Goal: Use online tool/utility: Utilize a website feature to perform a specific function

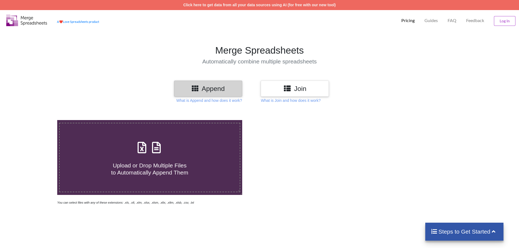
click at [166, 169] on span "Upload or Drop Multiple Files to Automatically Append Them" at bounding box center [149, 168] width 77 height 13
click at [37, 120] on input "Upload or Drop Multiple Files to Automatically Append Them" at bounding box center [37, 120] width 0 height 0
type input "C:\fakepath\07 - Access revalidation - F4E1.xlsx"
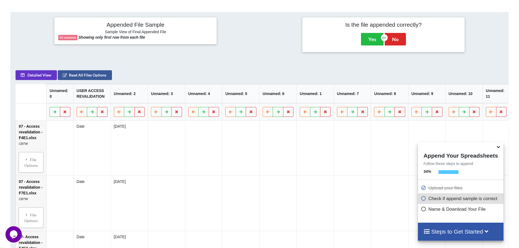
scroll to position [156, 0]
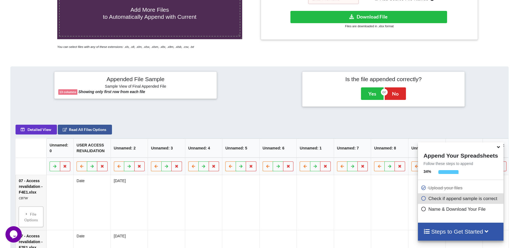
click at [497, 147] on icon at bounding box center [499, 146] width 6 height 5
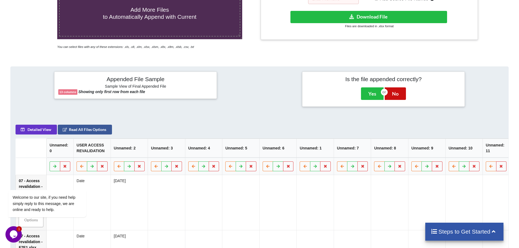
click at [400, 92] on button "No" at bounding box center [395, 94] width 21 height 13
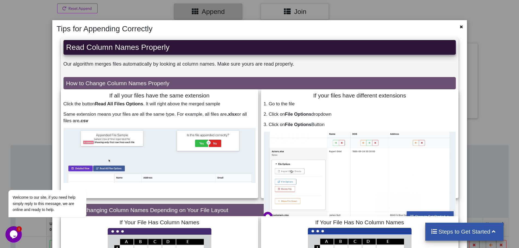
scroll to position [20, 0]
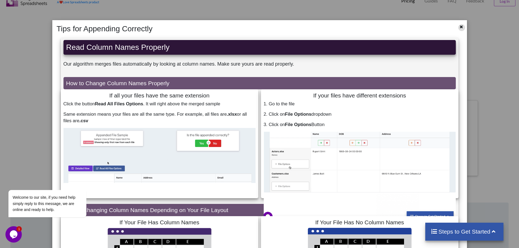
click at [460, 26] on icon at bounding box center [461, 26] width 5 height 4
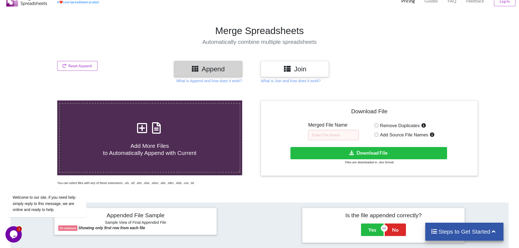
click at [301, 71] on h3 "Join" at bounding box center [295, 69] width 60 height 8
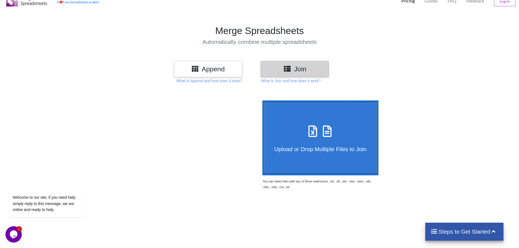
click at [349, 130] on div "Upload or Drop Multiple Files to Join" at bounding box center [320, 138] width 113 height 30
click at [261, 101] on input "Upload or Drop Multiple Files to Join" at bounding box center [261, 101] width 0 height 0
type input "C:\fakepath\07 - Access revalidation - F4E1.xlsx"
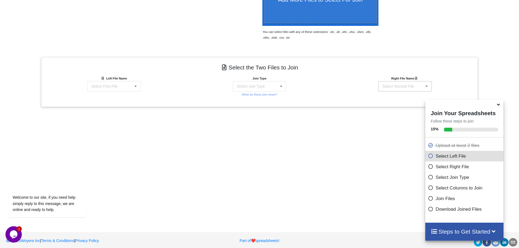
scroll to position [173, 0]
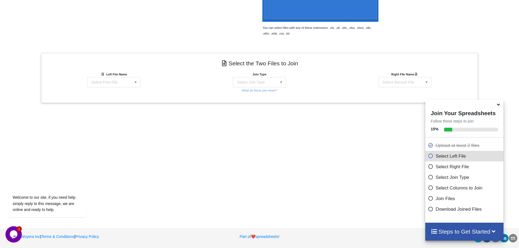
click at [444, 198] on p "Join Files" at bounding box center [465, 198] width 74 height 7
click at [428, 199] on icon at bounding box center [430, 197] width 5 height 5
click at [498, 104] on icon at bounding box center [499, 103] width 6 height 5
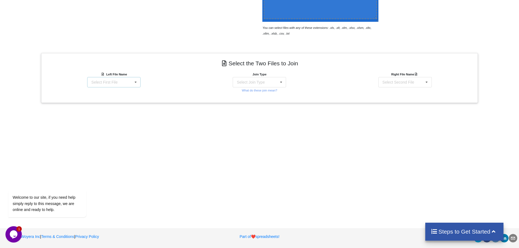
click at [117, 83] on div "Select First File 07 - Access revalidation - F4E1.xlsx : CBTW 07 - Access reval…" at bounding box center [113, 82] width 53 height 10
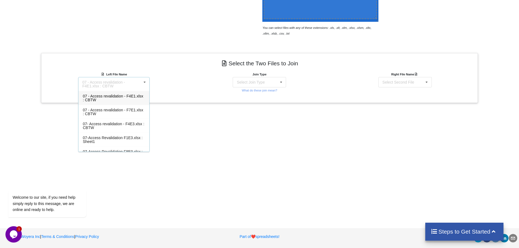
click at [116, 98] on div "07 - Access revalidation - F4E1.xlsx : CBTW" at bounding box center [114, 98] width 71 height 14
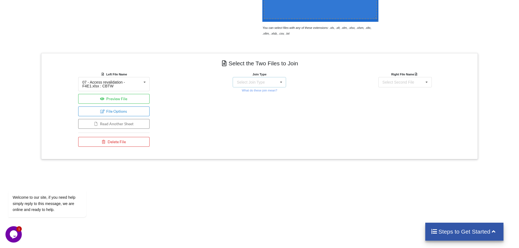
click at [264, 83] on div "Select Join Type INNER JOIN LEFT JOIN RIGHT JOIN FULL JOIN" at bounding box center [259, 82] width 53 height 10
click at [393, 82] on div "Select Second File" at bounding box center [399, 82] width 32 height 4
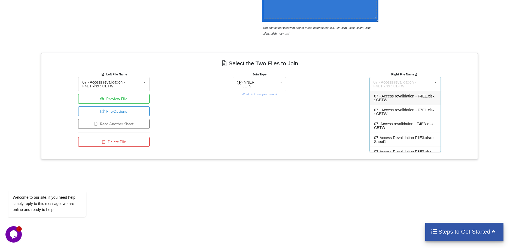
click at [264, 125] on div "Join Type INNER JOIN INNER JOIN LEFT JOIN RIGHT JOIN FULL JOIN What do these jo…" at bounding box center [260, 110] width 146 height 78
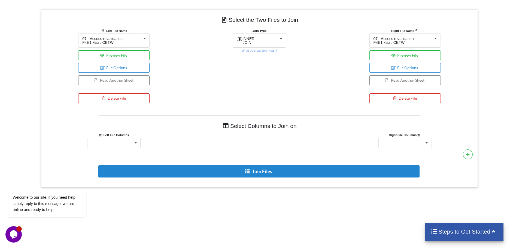
scroll to position [228, 0]
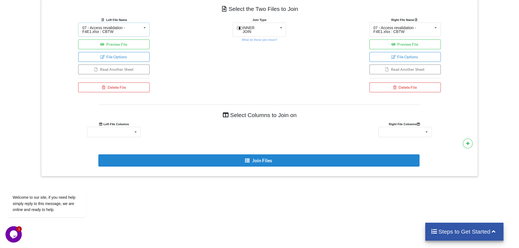
click at [116, 29] on div "07 - Access revalidation - F4E1.xlsx : CBTW" at bounding box center [111, 30] width 59 height 8
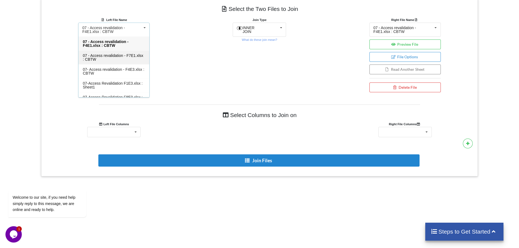
click at [110, 55] on span "07 - Access revalidation - F7E1.xlsx : CBTW" at bounding box center [113, 57] width 61 height 8
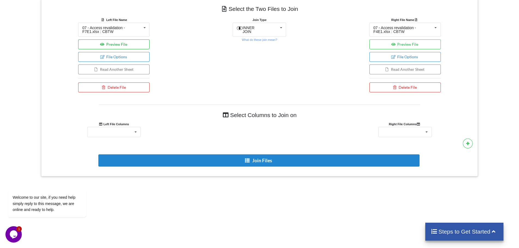
click at [136, 46] on button "Preview File" at bounding box center [113, 45] width 71 height 10
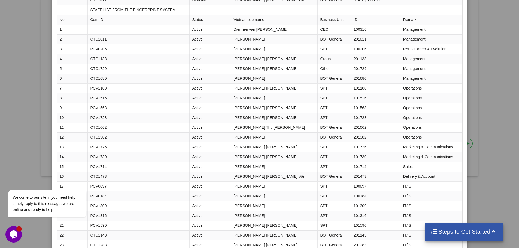
scroll to position [0, 0]
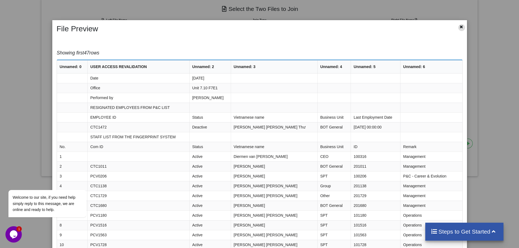
click at [460, 31] on div at bounding box center [462, 27] width 7 height 7
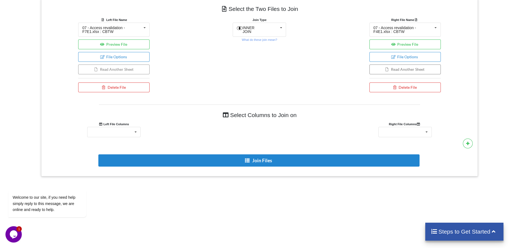
click at [113, 68] on button "Read Another Sheet" at bounding box center [113, 70] width 71 height 10
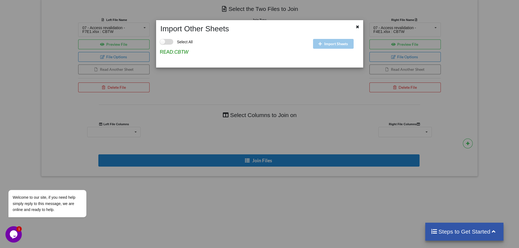
click at [169, 41] on label "Select All" at bounding box center [176, 42] width 33 height 6
checkbox input "true"
click at [330, 44] on div "Import Sheets" at bounding box center [337, 48] width 51 height 30
click at [357, 28] on icon at bounding box center [357, 26] width 5 height 4
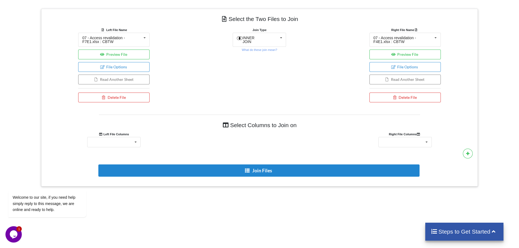
scroll to position [228, 0]
